Goal: Information Seeking & Learning: Learn about a topic

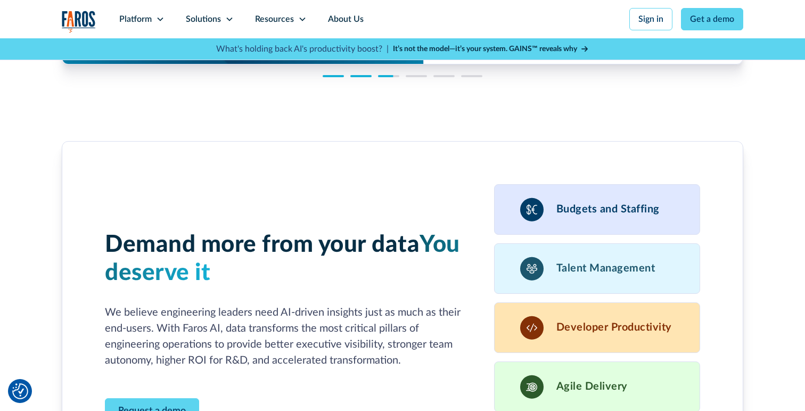
scroll to position [2967, 0]
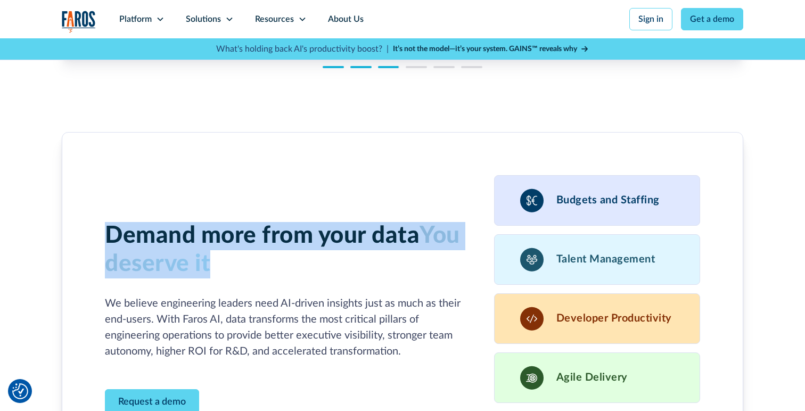
drag, startPoint x: 92, startPoint y: 199, endPoint x: 357, endPoint y: 226, distance: 266.1
click at [357, 226] on div "Demand more from your data You deserve it We believe engineering leaders need A…" at bounding box center [403, 318] width 682 height 373
click at [357, 226] on h3 "Demand more from your data You deserve it" at bounding box center [284, 250] width 358 height 56
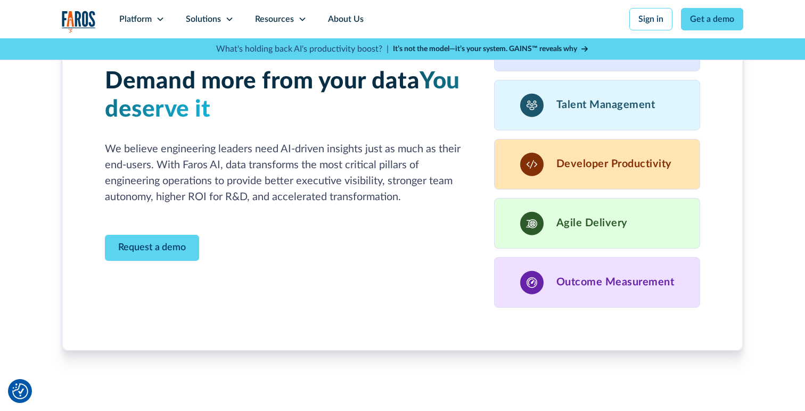
scroll to position [3135, 0]
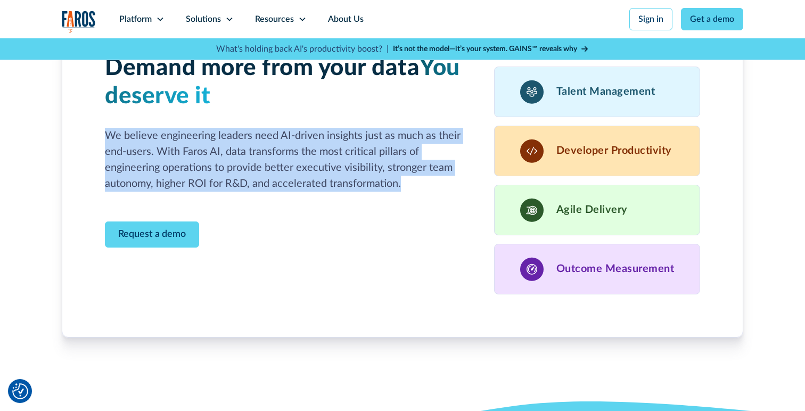
drag, startPoint x: 96, startPoint y: 103, endPoint x: 494, endPoint y: 167, distance: 402.4
click at [479, 166] on div "Demand more from your data You deserve it We believe engineering leaders need A…" at bounding box center [403, 150] width 682 height 373
click at [446, 155] on p "We believe engineering leaders need AI-driven insights just as much as their en…" at bounding box center [287, 160] width 364 height 64
drag, startPoint x: 102, startPoint y: 97, endPoint x: 476, endPoint y: 153, distance: 377.5
click at [476, 153] on div "Demand more from your data You deserve it We believe engineering leaders need A…" at bounding box center [403, 150] width 682 height 373
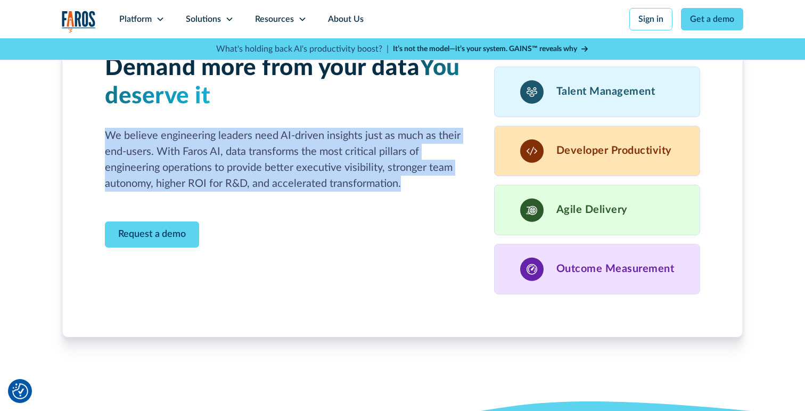
click at [476, 153] on div "Demand more from your data You deserve it We believe engineering leaders need A…" at bounding box center [402, 150] width 595 height 287
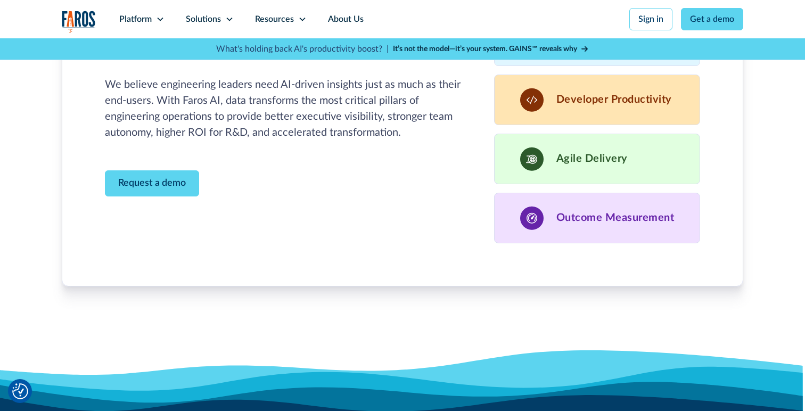
scroll to position [3640, 0]
